Goal: Find specific page/section: Find specific page/section

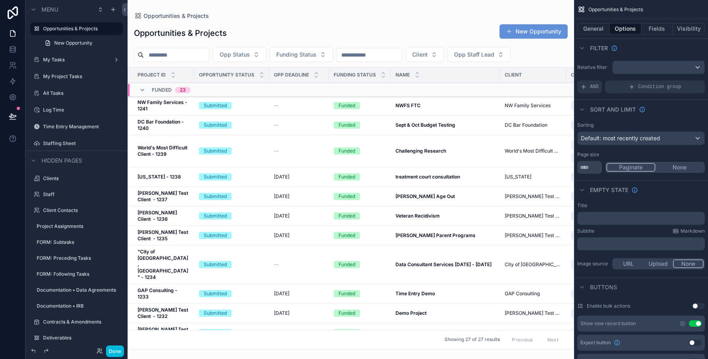
click at [395, 233] on div "scrollable content" at bounding box center [350, 179] width 446 height 359
click at [414, 261] on strong "Data Consultant Services [DATE] - [DATE]" at bounding box center [443, 264] width 96 height 6
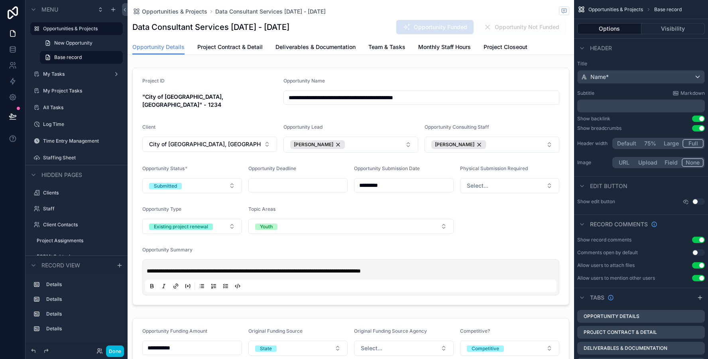
click at [429, 47] on span "Monthly Staff Hours" at bounding box center [444, 47] width 53 height 8
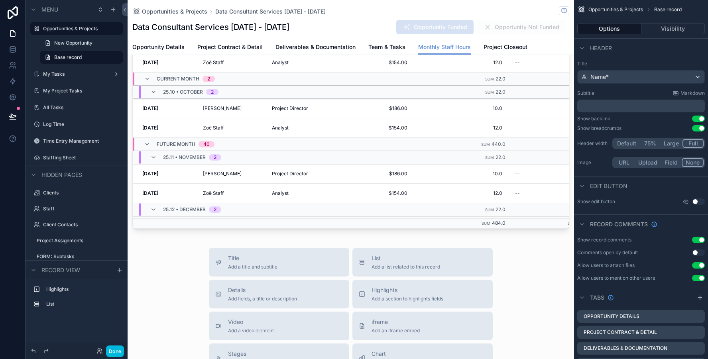
scroll to position [331, 0]
click at [354, 185] on div "scrollable content" at bounding box center [350, 34] width 446 height 402
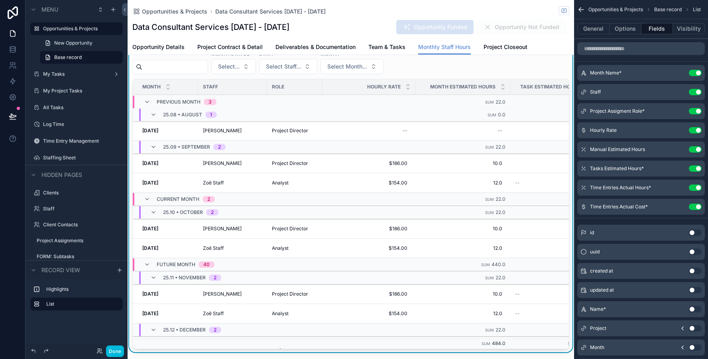
scroll to position [0, 0]
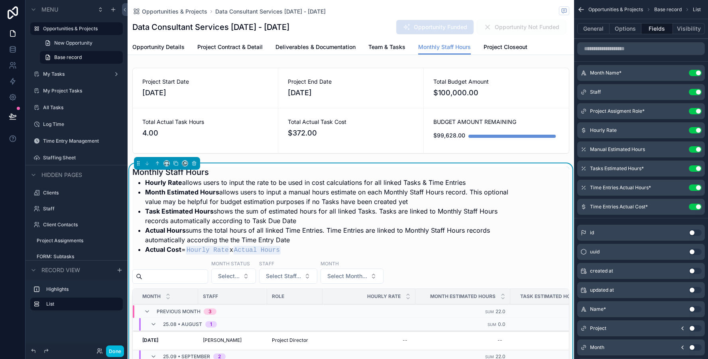
click at [348, 142] on div "scrollable content" at bounding box center [350, 111] width 446 height 92
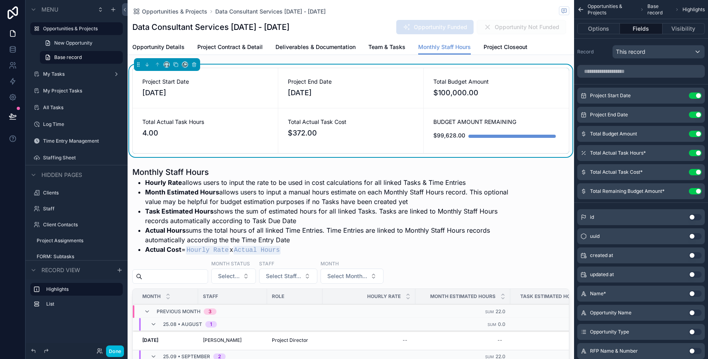
click at [348, 159] on div "Project Start Date [DATE] Project End Date [DATE] Total Budget Amount $100,000.…" at bounding box center [350, 315] width 446 height 500
